Goal: Ask a question: Seek information or help from site administrators or community

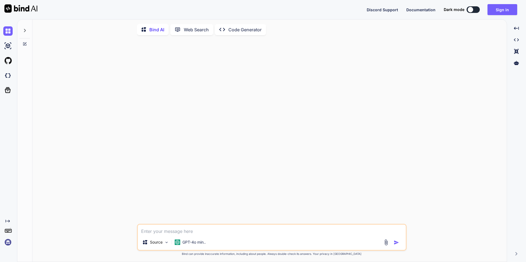
click at [159, 231] on textarea at bounding box center [272, 230] width 268 height 10
type textarea "x"
click at [499, 10] on button "Sign in" at bounding box center [502, 9] width 30 height 11
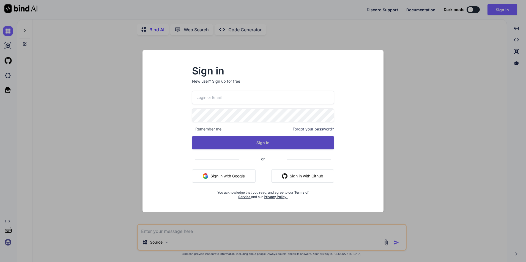
type input "[EMAIL_ADDRESS][DOMAIN_NAME]"
click at [252, 145] on button "Sign In" at bounding box center [263, 142] width 142 height 13
click at [262, 143] on button "Sign In" at bounding box center [263, 142] width 142 height 13
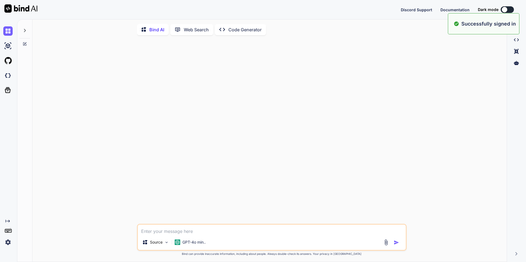
click at [177, 233] on textarea at bounding box center [272, 230] width 268 height 10
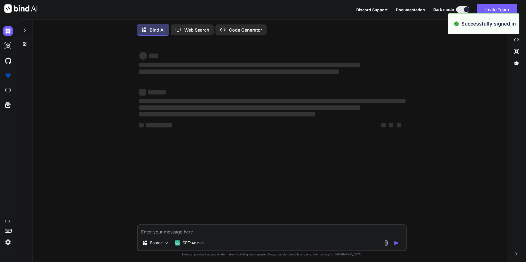
type textarea "x"
paste textarea "• Working on creating custom authentication and request validation. o Working o…"
type textarea "• Working on creating custom authentication and request validation. o Working o…"
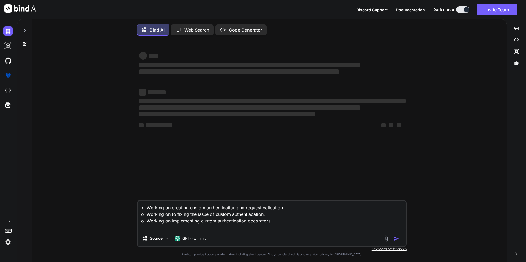
type textarea "x"
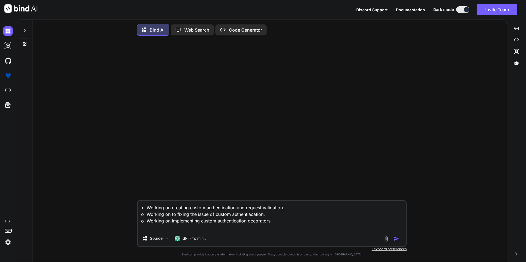
type textarea "• Working on creating custom authentication and request validation. o Working o…"
type textarea "x"
type textarea "• Working on creating custom authentication and request validation. o Working o…"
type textarea "x"
type textarea "• Working on creating custom authentication and request validation. o Working o…"
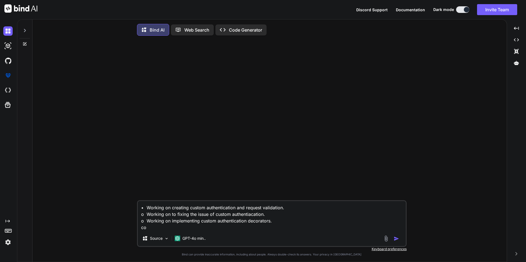
type textarea "x"
type textarea "• Working on creating custom authentication and request validation. o Working o…"
type textarea "x"
type textarea "• Working on creating custom authentication and request validation. o Working o…"
type textarea "x"
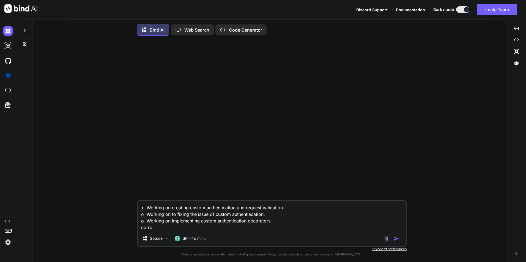
type textarea "• Working on creating custom authentication and request validation. o Working o…"
type textarea "x"
type textarea "• Working on creating custom authentication and request validation. o Working o…"
type textarea "x"
type textarea "• Working on creating custom authentication and request validation. o Working o…"
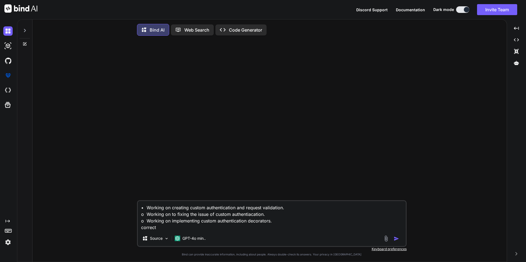
type textarea "x"
type textarea "• Working on creating custom authentication and request validation. o Working o…"
type textarea "x"
type textarea "• Working on creating custom authentication and request validation. o Working o…"
type textarea "x"
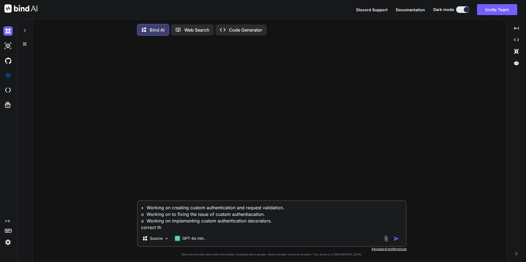
type textarea "• Working on creating custom authentication and request validation. o Working o…"
type textarea "x"
type textarea "• Working on creating custom authentication and request validation. o Working o…"
type textarea "x"
type textarea "• Working on creating custom authentication and request validation. o Working o…"
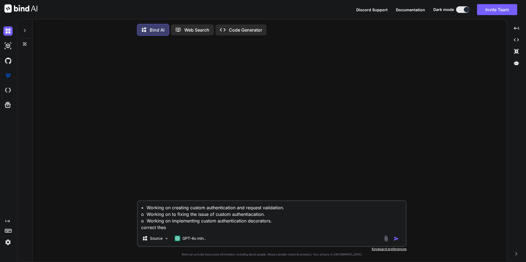
type textarea "x"
type textarea "• Working on creating custom authentication and request validation. o Working o…"
type textarea "x"
type textarea "• Working on creating custom authentication and request validation. o Working o…"
type textarea "x"
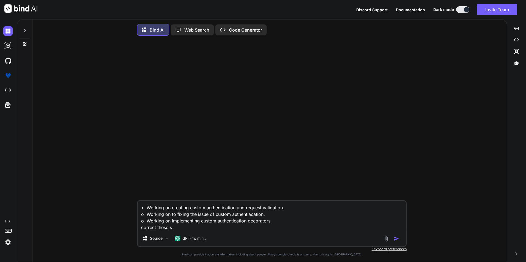
type textarea "• Working on creating custom authentication and request validation. o Working o…"
type textarea "x"
type textarea "• Working on creating custom authentication and request validation. o Working o…"
type textarea "x"
type textarea "• Working on creating custom authentication and request validation. o Working o…"
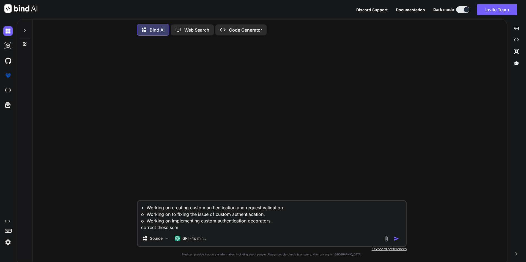
type textarea "x"
type textarea "• Working on creating custom authentication and request validation. o Working o…"
type textarea "x"
type textarea "• Working on creating custom authentication and request validation. o Working o…"
type textarea "x"
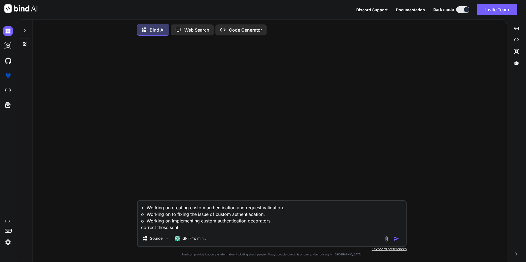
type textarea "• Working on creating custom authentication and request validation. o Working o…"
type textarea "x"
type textarea "• Working on creating custom authentication and request validation. o Working o…"
type textarea "x"
type textarea "• Working on creating custom authentication and request validation. o Working o…"
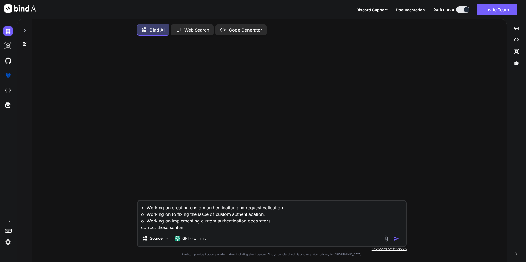
type textarea "x"
type textarea "• Working on creating custom authentication and request validation. o Working o…"
type textarea "x"
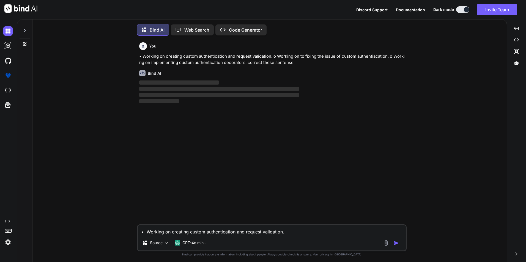
scroll to position [3, 0]
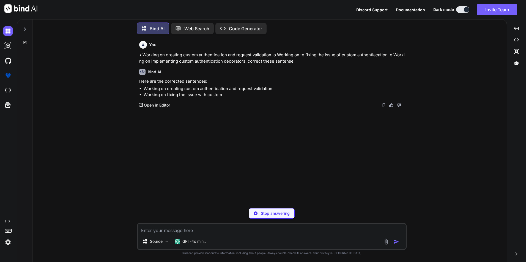
type textarea "x"
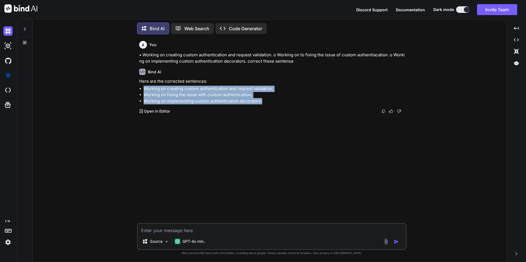
drag, startPoint x: 264, startPoint y: 101, endPoint x: 143, endPoint y: 88, distance: 121.1
click at [143, 88] on ul "Working on creating custom authentication and request validation. Working on fi…" at bounding box center [272, 95] width 266 height 19
copy ul "Working on creating custom authentication and request validation. Working on fi…"
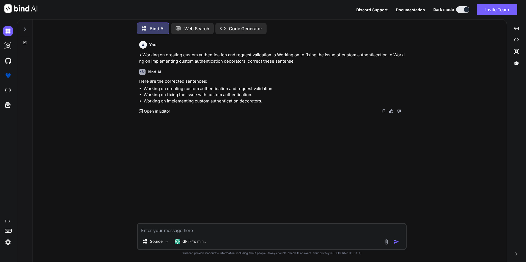
click at [272, 117] on div "You • Working on creating custom authentication and request validation. o Worki…" at bounding box center [272, 131] width 268 height 184
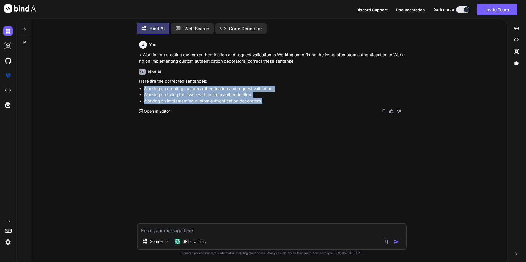
drag, startPoint x: 264, startPoint y: 100, endPoint x: 143, endPoint y: 89, distance: 121.7
click at [143, 89] on ul "Working on creating custom authentication and request validation. Working on fi…" at bounding box center [272, 95] width 266 height 19
copy ul "Working on creating custom authentication and request validation. Working on fi…"
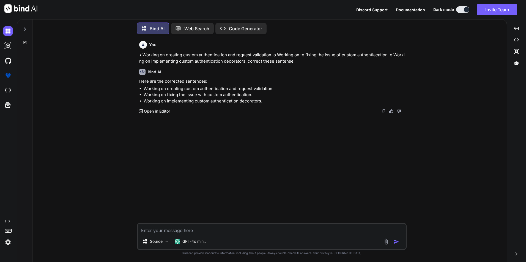
click at [176, 233] on textarea at bounding box center [272, 229] width 268 height 10
paste textarea "Working on creating custom authentication and request validation. Working on fi…"
type textarea "Working on creating custom authentication and request validation. Working on fi…"
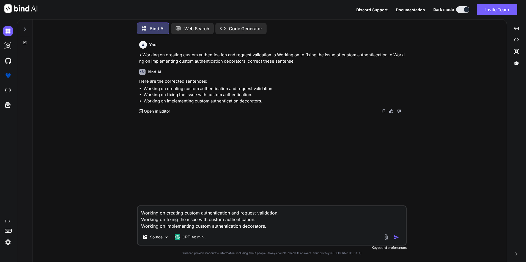
type textarea "x"
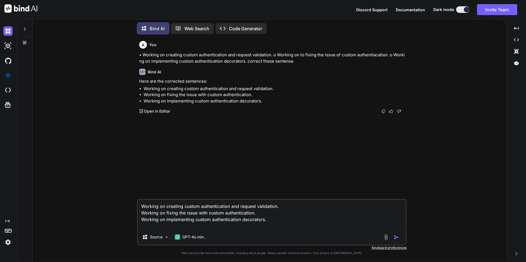
type textarea "Working on creating custom authentication and request validation. Working on fi…"
type textarea "x"
type textarea "Working on creating custom authentication and request validation. Working on fi…"
type textarea "x"
type textarea "Working on creating custom authentication and request validation. Working on fi…"
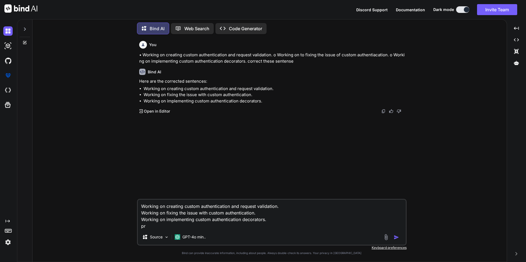
type textarea "x"
type textarea "Working on creating custom authentication and request validation. Working on fi…"
type textarea "x"
type textarea "Working on creating custom authentication and request validation. Working on fi…"
type textarea "x"
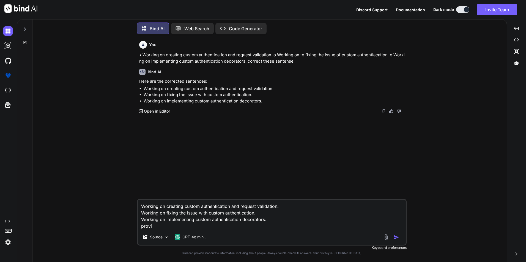
type textarea "Working on creating custom authentication and request validation. Working on fi…"
type textarea "x"
type textarea "Working on creating custom authentication and request validation. Working on fi…"
type textarea "x"
type textarea "Working on creating custom authentication and request validation. Working on fi…"
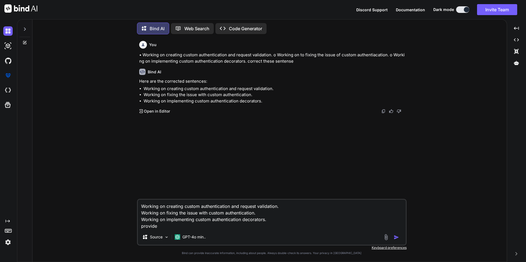
type textarea "x"
type textarea "Working on creating custom authentication and request validation. Working on fi…"
type textarea "x"
type textarea "Working on creating custom authentication and request validation. Working on fi…"
type textarea "x"
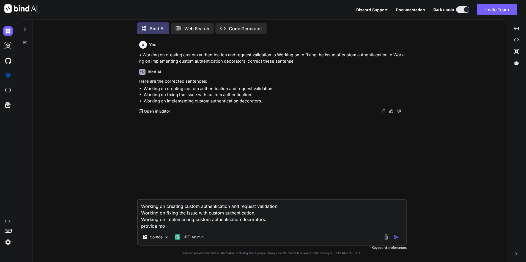
type textarea "Working on creating custom authentication and request validation. Working on fi…"
type textarea "x"
type textarea "Working on creating custom authentication and request validation. Working on fi…"
type textarea "x"
type textarea "Working on creating custom authentication and request validation. Working on fi…"
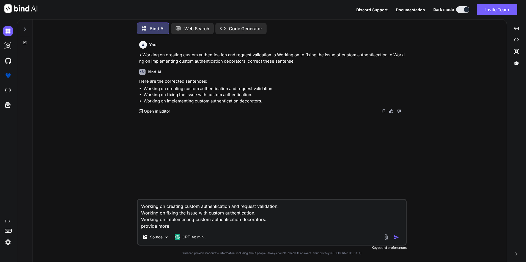
type textarea "x"
type textarea "Working on creating custom authentication and request validation. Working on fi…"
type textarea "x"
type textarea "Working on creating custom authentication and request validation. Working on fi…"
type textarea "x"
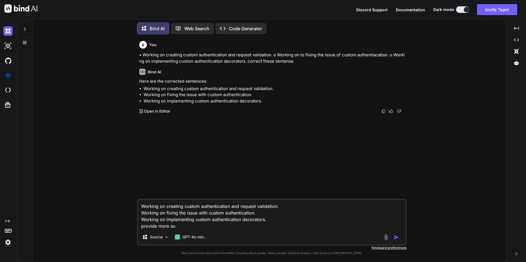
type textarea "Working on creating custom authentication and request validation. Working on fi…"
type textarea "x"
type textarea "Working on creating custom authentication and request validation. Working on fi…"
type textarea "x"
type textarea "Working on creating custom authentication and request validation. Working on fi…"
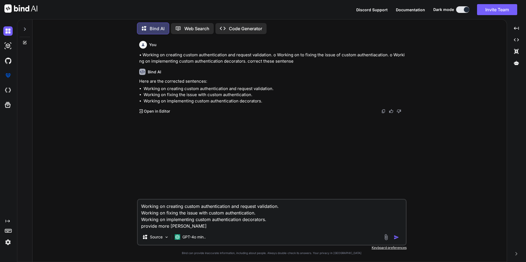
type textarea "x"
type textarea "Working on creating custom authentication and request validation. Working on fi…"
type textarea "x"
type textarea "Working on creating custom authentication and request validation. Working on fi…"
type textarea "x"
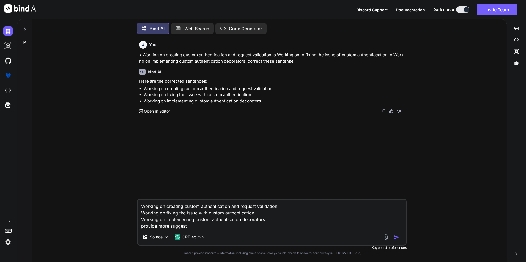
type textarea "Working on creating custom authentication and request validation. Working on fi…"
type textarea "x"
type textarea "Working on creating custom authentication and request validation. Working on fi…"
type textarea "x"
type textarea "Working on creating custom authentication and request validation. Working on fi…"
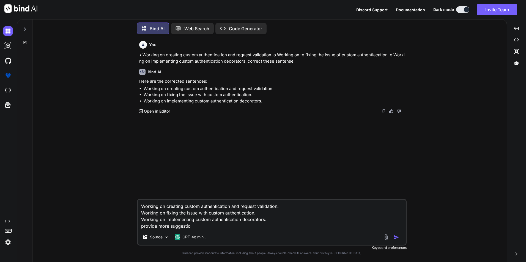
type textarea "x"
type textarea "Working on creating custom authentication and request validation. Working on fi…"
type textarea "x"
type textarea "Working on creating custom authentication and request validation. Working on fi…"
type textarea "x"
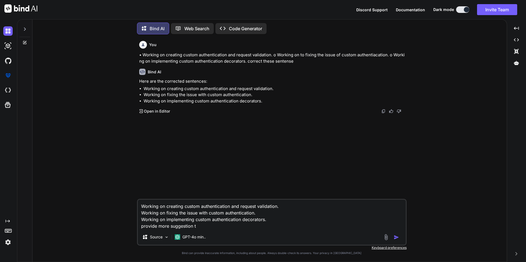
type textarea "Working on creating custom authentication and request validation. Working on fi…"
type textarea "x"
type textarea "Working on creating custom authentication and request validation. Working on fi…"
type textarea "x"
type textarea "Working on creating custom authentication and request validation. Working on fi…"
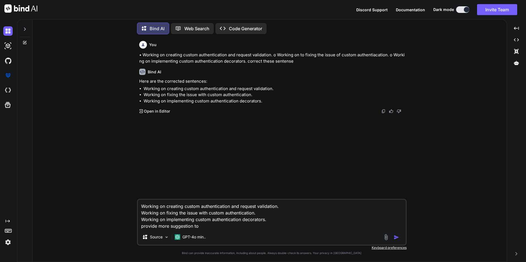
type textarea "x"
type textarea "Working on creating custom authentication and request validation. Working on fi…"
type textarea "x"
type textarea "Working on creating custom authentication and request validation. Working on fi…"
type textarea "x"
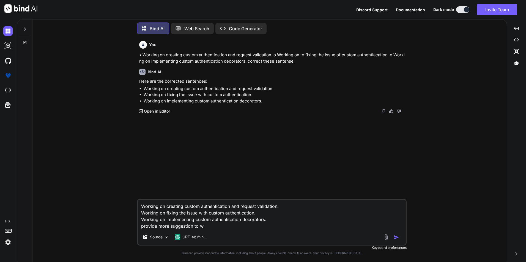
type textarea "Working on creating custom authentication and request validation. Working on fi…"
type textarea "x"
type textarea "Working on creating custom authentication and request validation. Working on fi…"
type textarea "x"
type textarea "Working on creating custom authentication and request validation. Working on fi…"
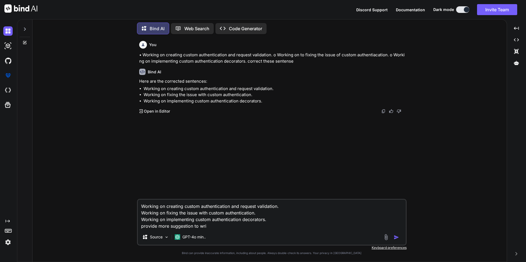
type textarea "x"
type textarea "Working on creating custom authentication and request validation. Working on fi…"
type textarea "x"
type textarea "Working on creating custom authentication and request validation. Working on fi…"
type textarea "x"
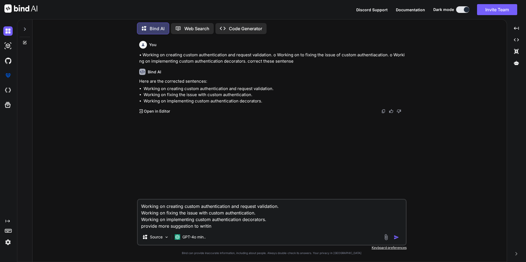
type textarea "Working on creating custom authentication and request validation. Working on fi…"
type textarea "x"
type textarea "Working on creating custom authentication and request validation. Working on fi…"
type textarea "x"
type textarea "Working on creating custom authentication and request validation. Working on fi…"
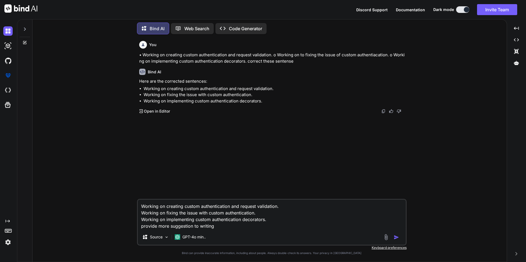
type textarea "x"
type textarea "Working on creating custom authentication and request validation. Working on fi…"
type textarea "x"
type textarea "Working on creating custom authentication and request validation. Working on fi…"
type textarea "x"
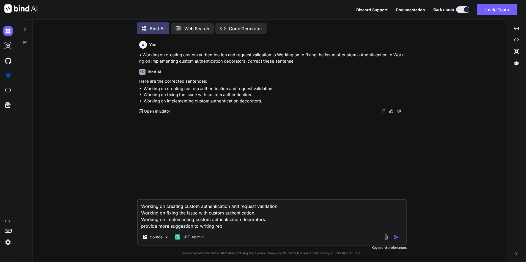
type textarea "Working on creating custom authentication and request validation. Working on fi…"
type textarea "x"
type textarea "Working on creating custom authentication and request validation. Working on fi…"
type textarea "x"
type textarea "Working on creating custom authentication and request validation. Working on fi…"
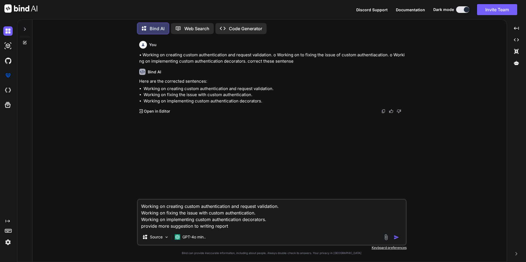
type textarea "x"
type textarea "Working on creating custom authentication and request validation. Working on fi…"
type textarea "x"
type textarea "Working on creating custom authentication and request validation. Working on fi…"
type textarea "x"
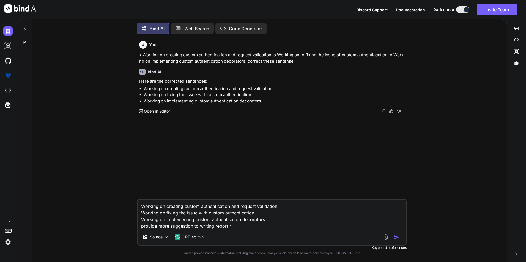
type textarea "Working on creating custom authentication and request validation. Working on fi…"
type textarea "x"
type textarea "Working on creating custom authentication and request validation. Working on fi…"
type textarea "x"
type textarea "Working on creating custom authentication and request validation. Working on fi…"
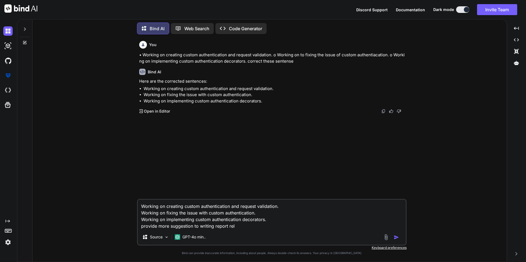
type textarea "x"
type textarea "Working on creating custom authentication and request validation. Working on fi…"
type textarea "x"
type textarea "Working on creating custom authentication and request validation. Working on fi…"
type textarea "x"
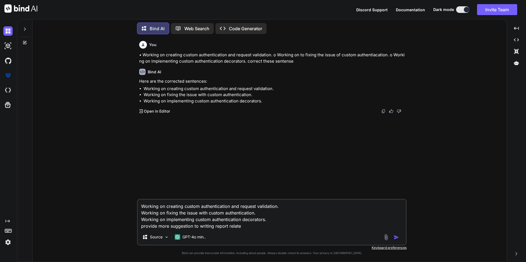
type textarea "Working on creating custom authentication and request validation. Working on fi…"
type textarea "x"
type textarea "Working on creating custom authentication and request validation. Working on fi…"
type textarea "x"
type textarea "Working on creating custom authentication and request validation. Working on fi…"
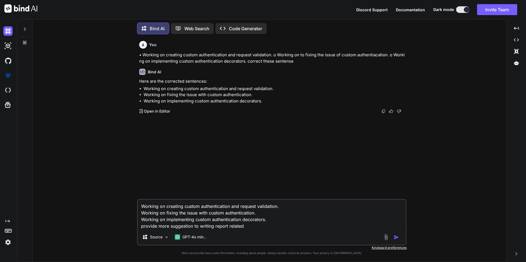
type textarea "x"
type textarea "Working on creating custom authentication and request validation. Working on fi…"
type textarea "x"
type textarea "Working on creating custom authentication and request validation. Working on fi…"
type textarea "x"
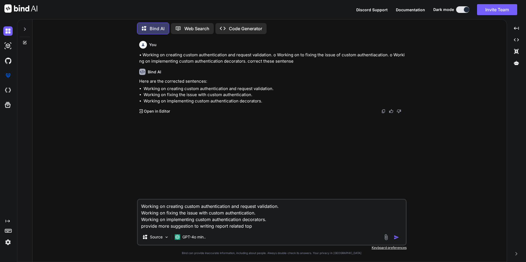
type textarea "Working on creating custom authentication and request validation. Working on fi…"
type textarea "x"
type textarea "Working on creating custom authentication and request validation. Working on fi…"
type textarea "x"
type textarea "Working on creating custom authentication and request validation. Working on fi…"
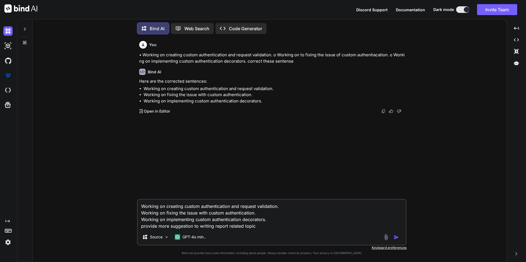
type textarea "x"
type textarea "Working on creating custom authentication and request validation. Working on fi…"
type textarea "x"
type textarea "Working on creating custom authentication and request validation. Working on fi…"
type textarea "x"
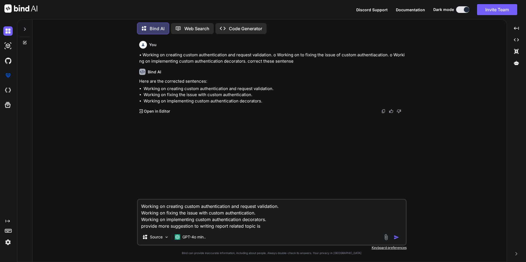
type textarea "Working on creating custom authentication and request validation. Working on fi…"
type textarea "x"
type textarea "Working on creating custom authentication and request validation. Working on fi…"
type textarea "x"
type textarea "Working on creating custom authentication and request validation. Working on fi…"
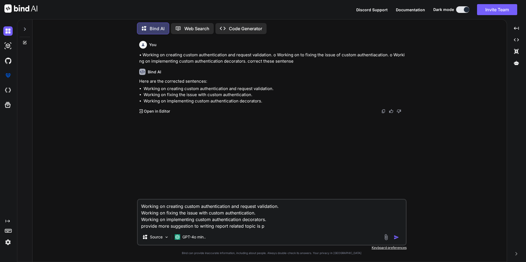
type textarea "x"
type textarea "Working on creating custom authentication and request validation. Working on fi…"
type textarea "x"
type textarea "Working on creating custom authentication and request validation. Working on fi…"
type textarea "x"
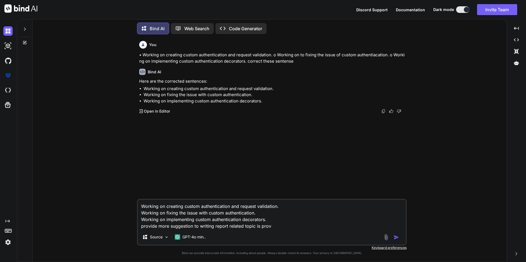
type textarea "Working on creating custom authentication and request validation. Working on fi…"
type textarea "x"
type textarea "Working on creating custom authentication and request validation. Working on fi…"
type textarea "x"
type textarea "Working on creating custom authentication and request validation. Working on fi…"
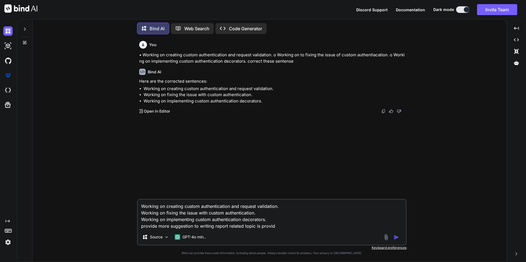
type textarea "x"
type textarea "Working on creating custom authentication and request validation. Working on fi…"
type textarea "x"
type textarea "Working on creating custom authentication and request validation. Working on fi…"
type textarea "x"
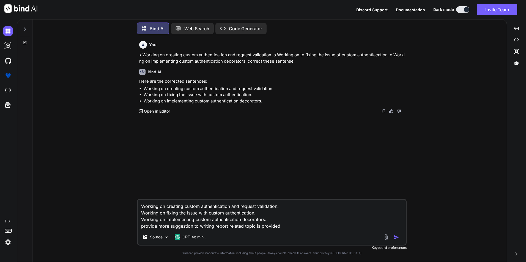
type textarea "Working on creating custom authentication and request validation. Working on fi…"
type textarea "x"
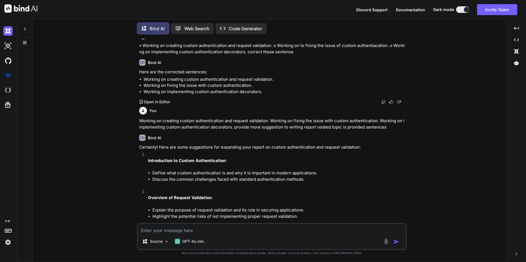
scroll to position [0, 0]
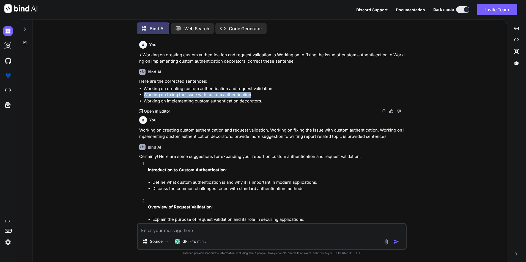
drag, startPoint x: 250, startPoint y: 95, endPoint x: 144, endPoint y: 95, distance: 106.1
click at [144, 95] on li "Working on fixing the issue with custom authentication." at bounding box center [274, 95] width 262 height 6
copy li "Working on fixing the issue with custom authentication"
click at [166, 230] on textarea at bounding box center [272, 229] width 268 height 10
paste textarea "Working on fixing the issue with custom authentication"
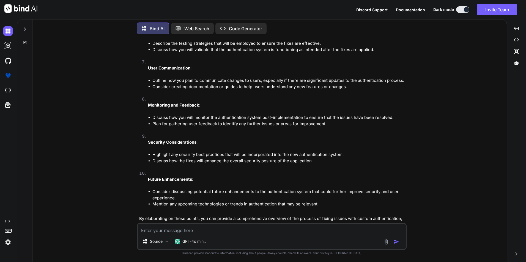
scroll to position [761, 0]
